Goal: Browse casually: Explore the website without a specific task or goal

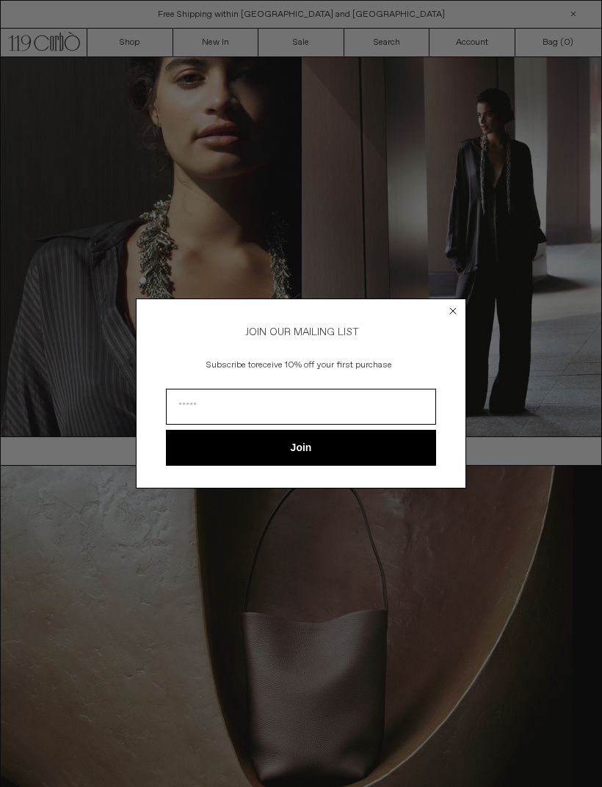
click at [457, 309] on circle "Close dialog" at bounding box center [453, 312] width 14 height 14
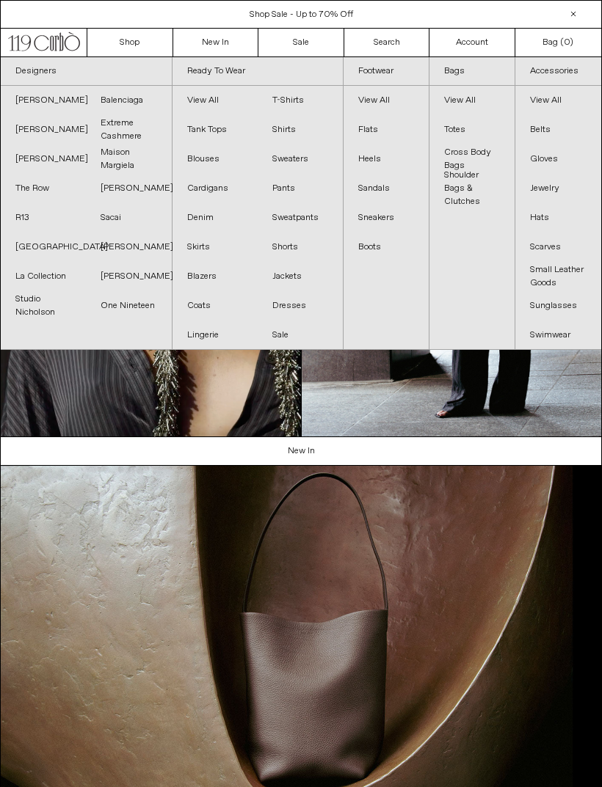
click at [48, 129] on link "[PERSON_NAME]" at bounding box center [43, 129] width 85 height 29
click at [45, 163] on link "[PERSON_NAME]" at bounding box center [43, 159] width 85 height 29
click at [47, 244] on link "[GEOGRAPHIC_DATA]" at bounding box center [43, 247] width 85 height 29
click at [56, 276] on link "La Collection" at bounding box center [43, 276] width 85 height 29
click at [39, 313] on link "Studio Nicholson" at bounding box center [43, 305] width 85 height 29
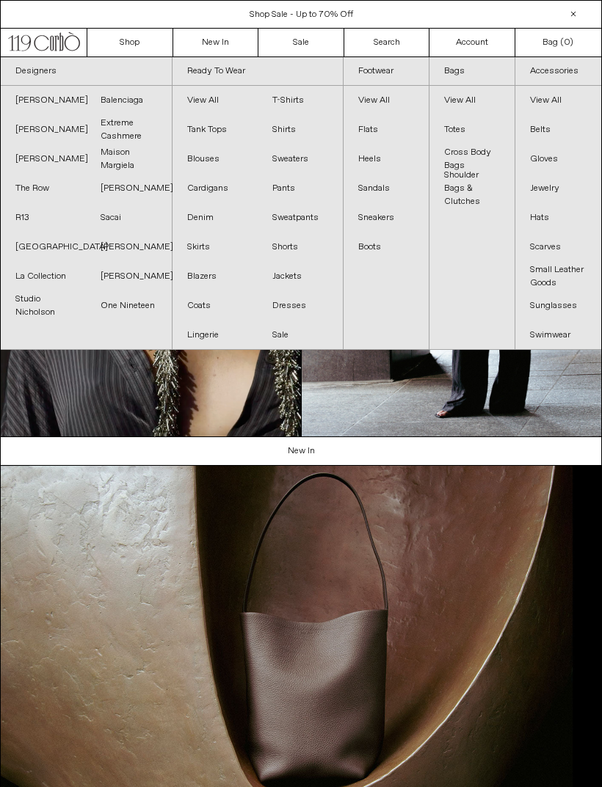
click at [129, 160] on link "Maison Margiela" at bounding box center [128, 159] width 85 height 29
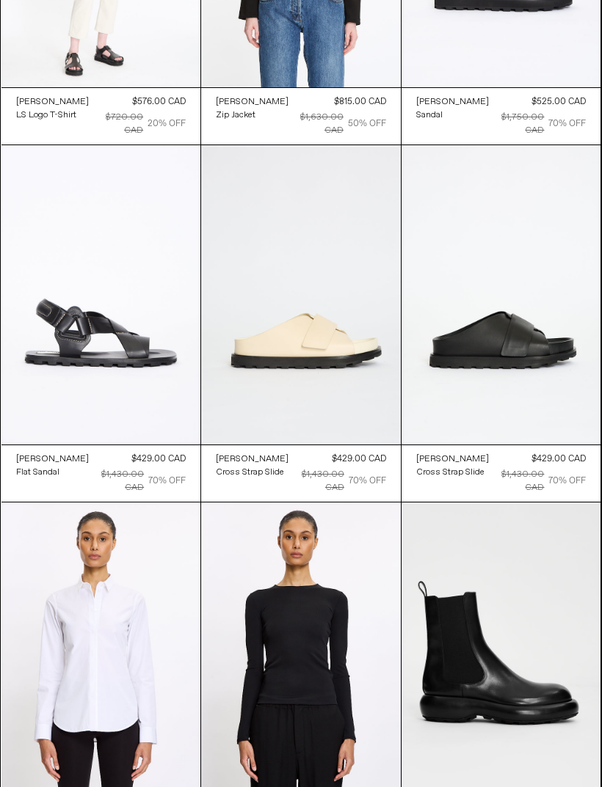
scroll to position [1689, 0]
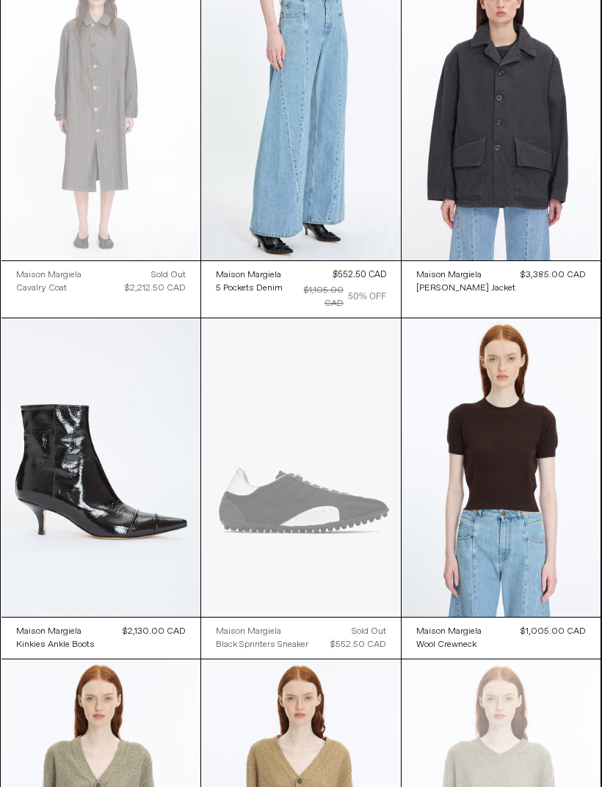
scroll to position [1909, 0]
